Goal: Book appointment/travel/reservation

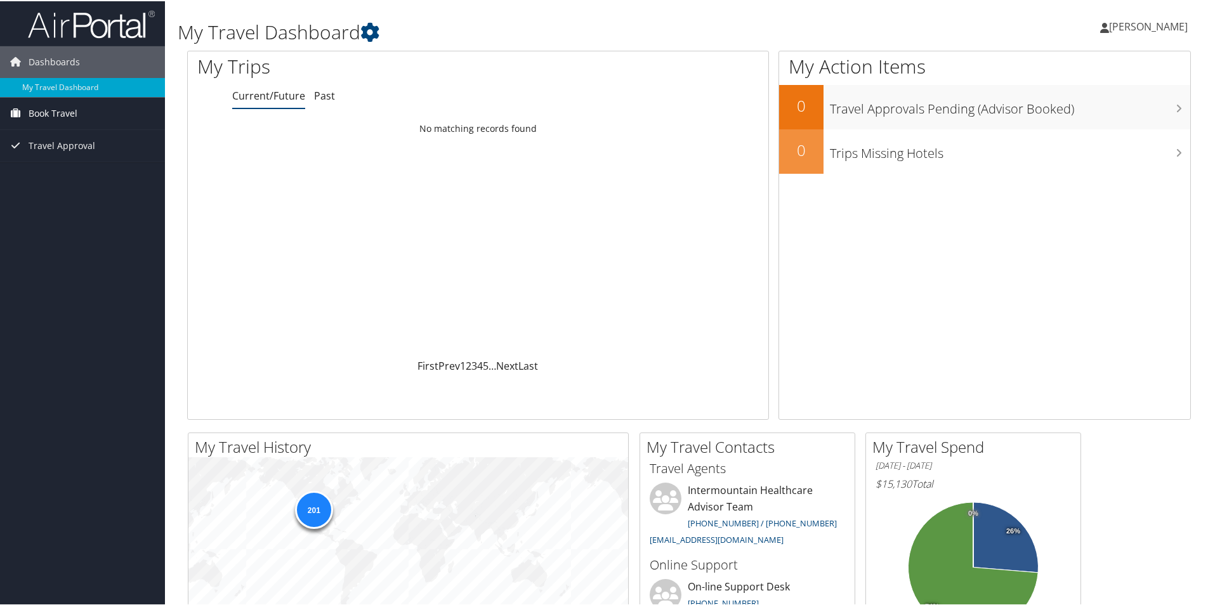
click at [37, 109] on span "Book Travel" at bounding box center [53, 112] width 49 height 32
click at [101, 158] on link "Book/Manage Online Trips" at bounding box center [82, 156] width 165 height 19
click at [70, 152] on link "Book/Manage Online Trips" at bounding box center [82, 156] width 165 height 19
